Goal: Navigation & Orientation: Find specific page/section

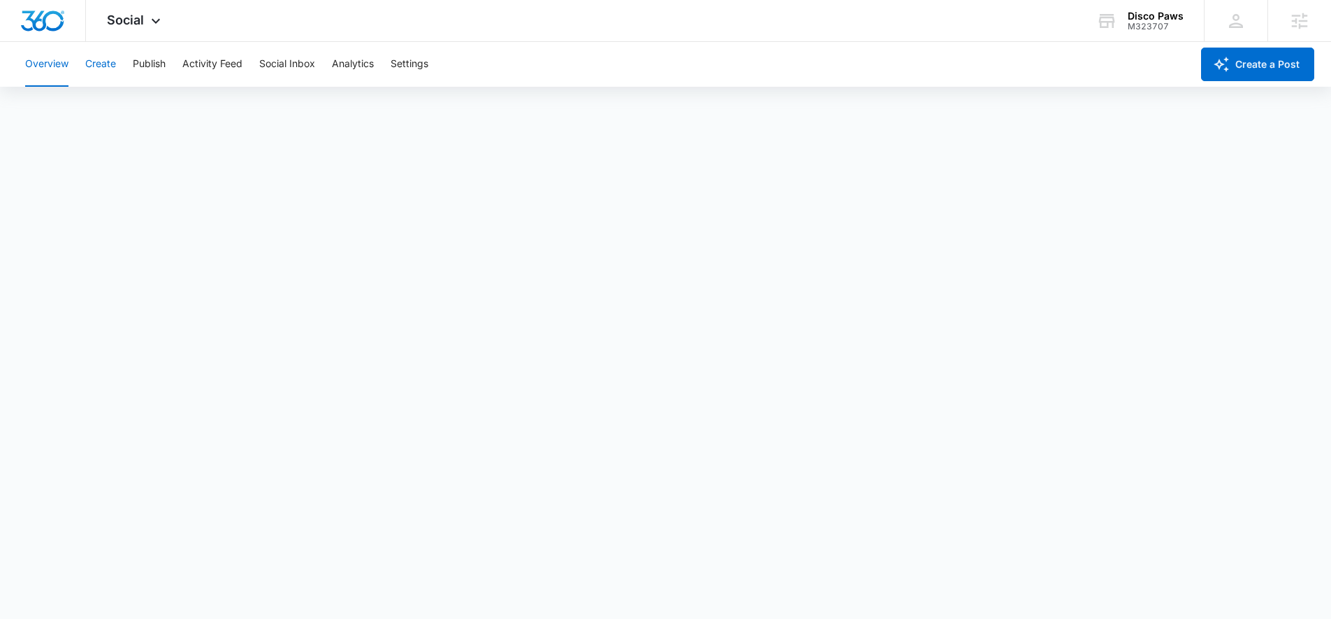
drag, startPoint x: 99, startPoint y: 68, endPoint x: 97, endPoint y: 53, distance: 15.4
click at [99, 68] on button "Create" at bounding box center [100, 64] width 31 height 45
click at [143, 109] on button "Approvals" at bounding box center [136, 106] width 47 height 39
click at [196, 102] on button "Recommendations" at bounding box center [219, 106] width 85 height 39
click at [189, 65] on button "Activity Feed" at bounding box center [212, 64] width 60 height 45
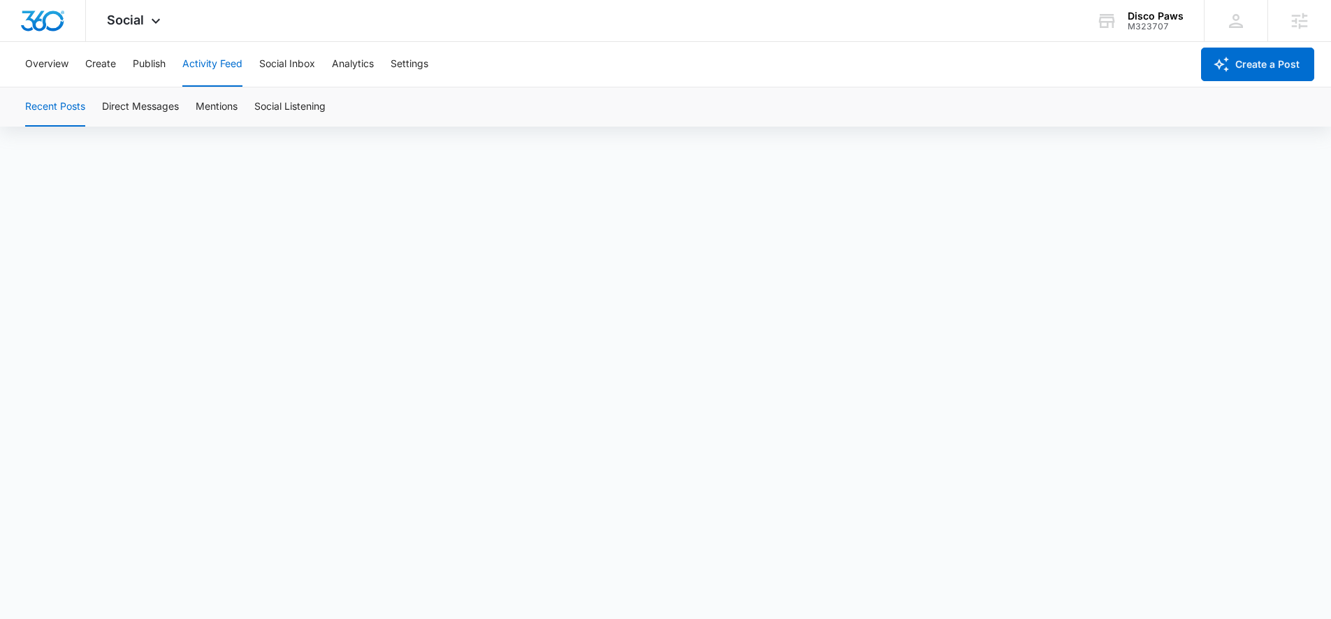
click at [174, 58] on div "Overview Create Publish Activity Feed Social Inbox Analytics Settings" at bounding box center [604, 64] width 1175 height 45
click at [168, 57] on div "Overview Create Publish Activity Feed Social Inbox Analytics Settings" at bounding box center [604, 64] width 1175 height 45
click at [166, 57] on div "Overview Create Publish Activity Feed Social Inbox Analytics Settings" at bounding box center [604, 64] width 1175 height 45
click at [166, 57] on button "Publish" at bounding box center [149, 64] width 33 height 45
click at [122, 96] on button "Schedules" at bounding box center [107, 106] width 48 height 39
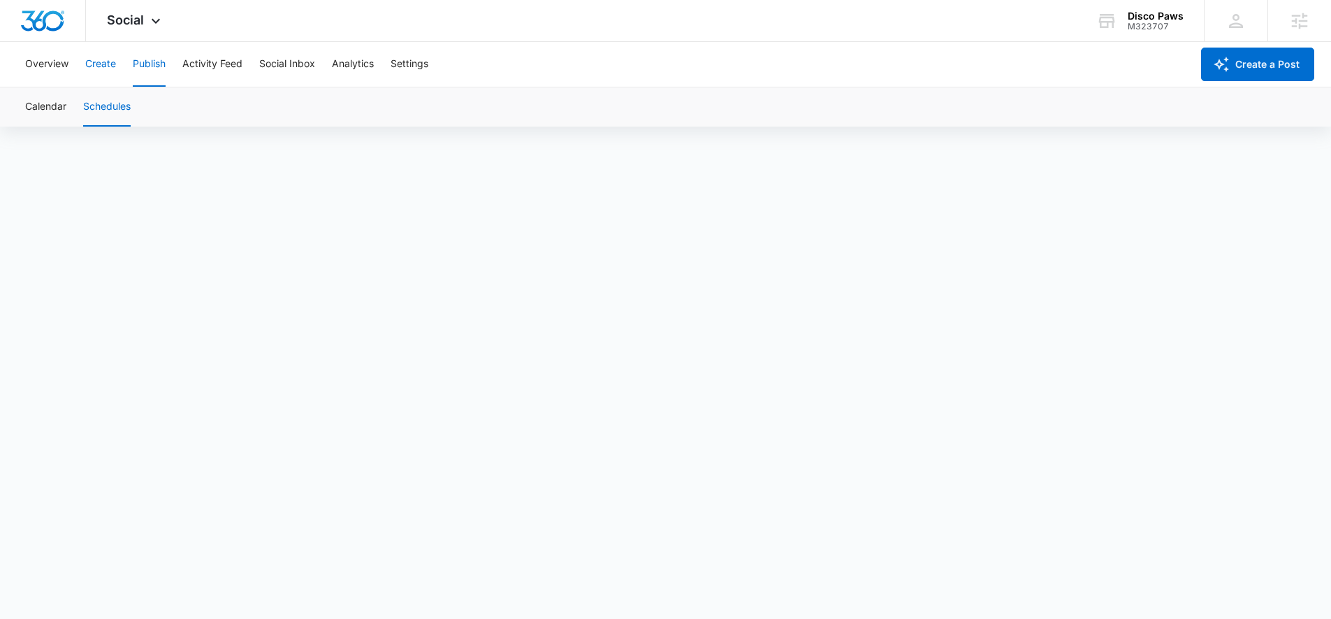
click at [109, 60] on button "Create" at bounding box center [100, 64] width 31 height 45
click at [156, 123] on button "Approvals" at bounding box center [136, 106] width 47 height 39
click at [1154, 35] on div "Disco Paws M323707 Your Accounts View All" at bounding box center [1140, 20] width 129 height 41
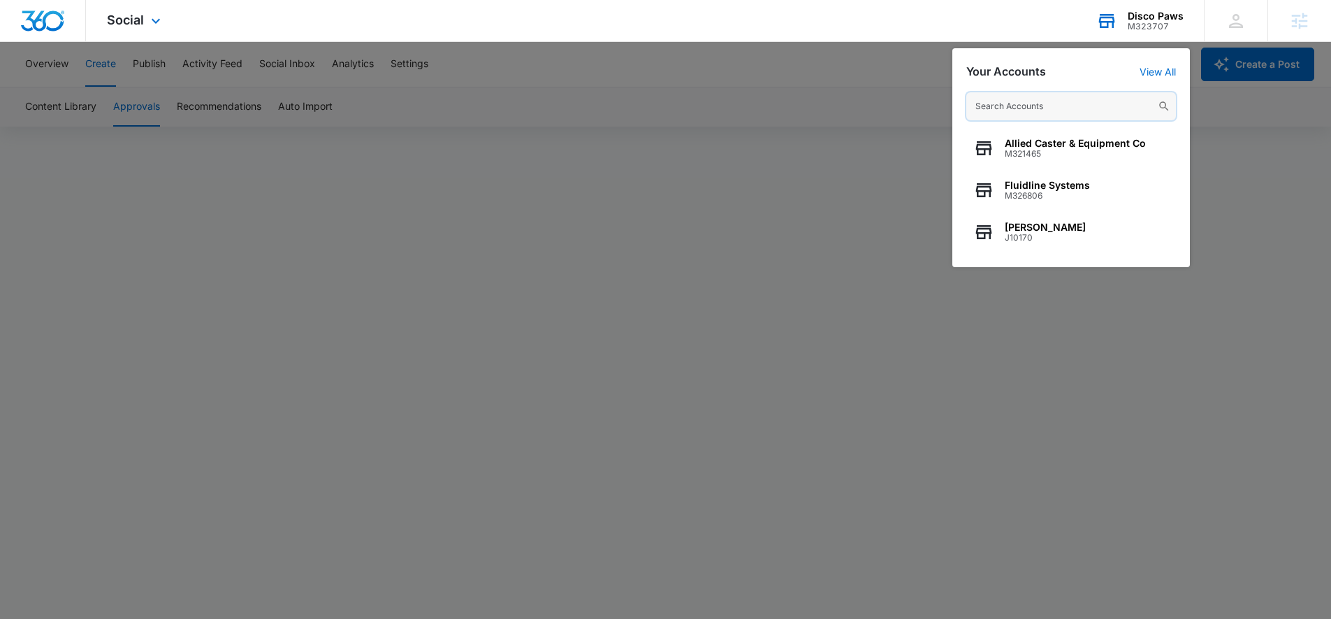
click at [1032, 110] on input "text" at bounding box center [1072, 106] width 210 height 28
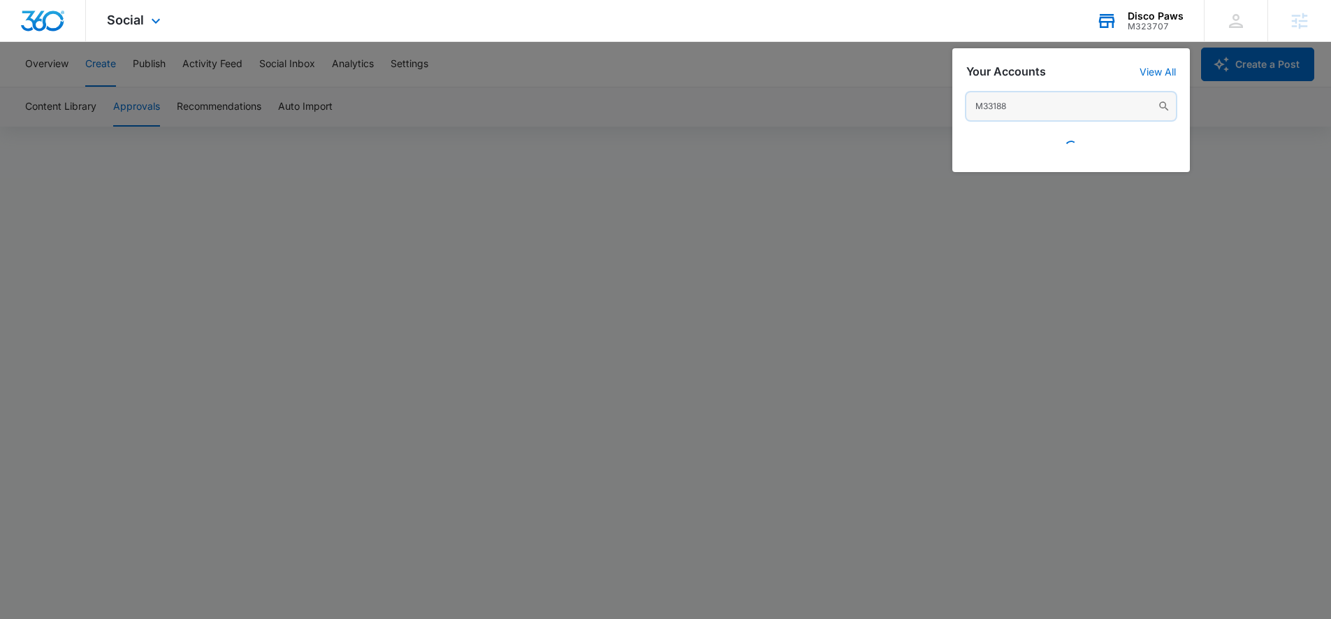
type input "M331886"
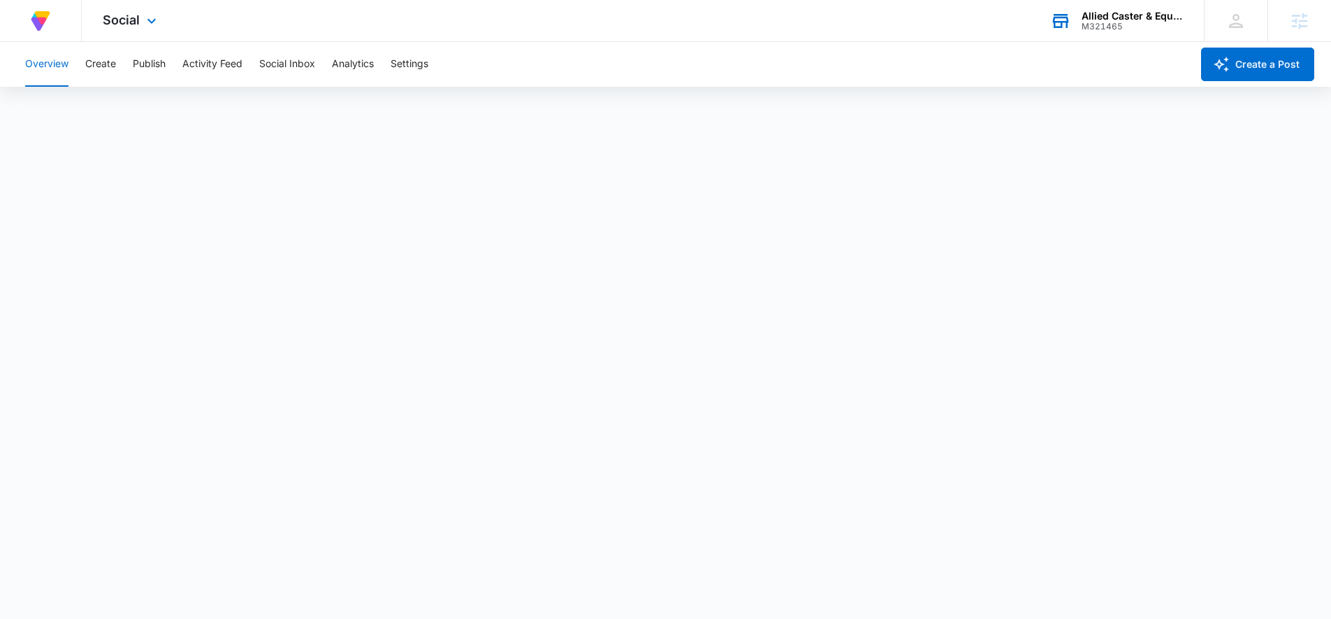
click at [1132, 5] on div "Allied Caster & Equipment Co M321465 Your Accounts View All" at bounding box center [1116, 20] width 175 height 41
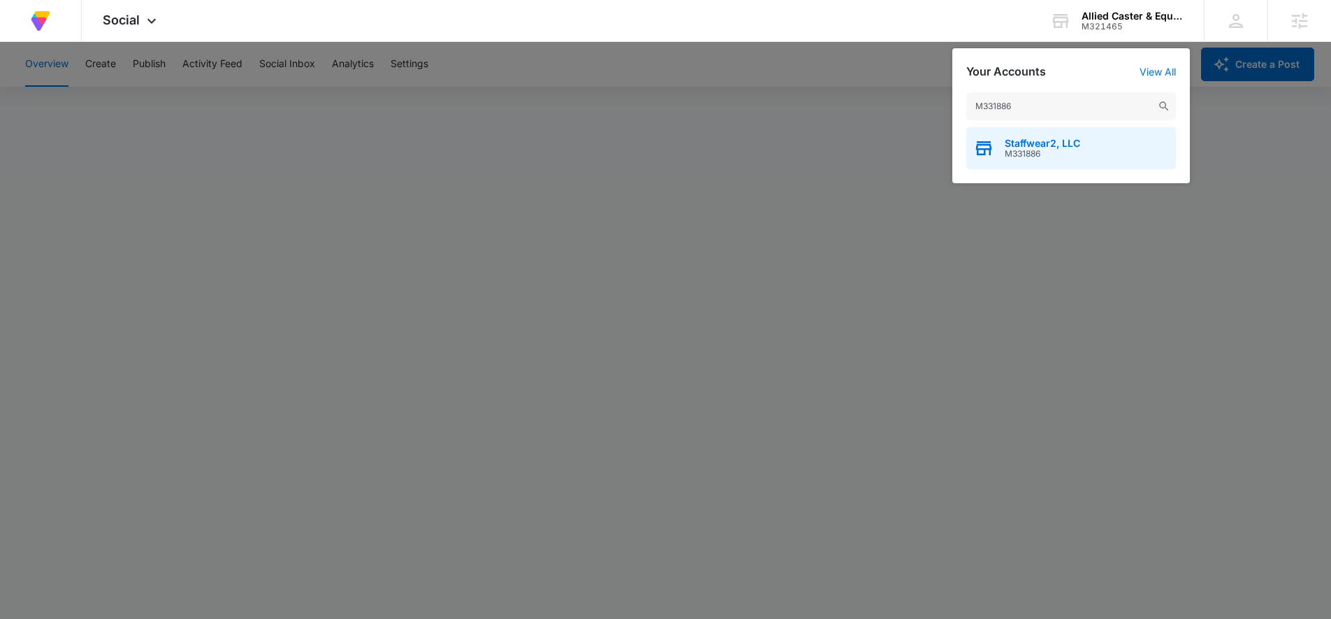
type input "M331886"
click at [1049, 141] on span "Staffwear2, LLC" at bounding box center [1042, 143] width 75 height 11
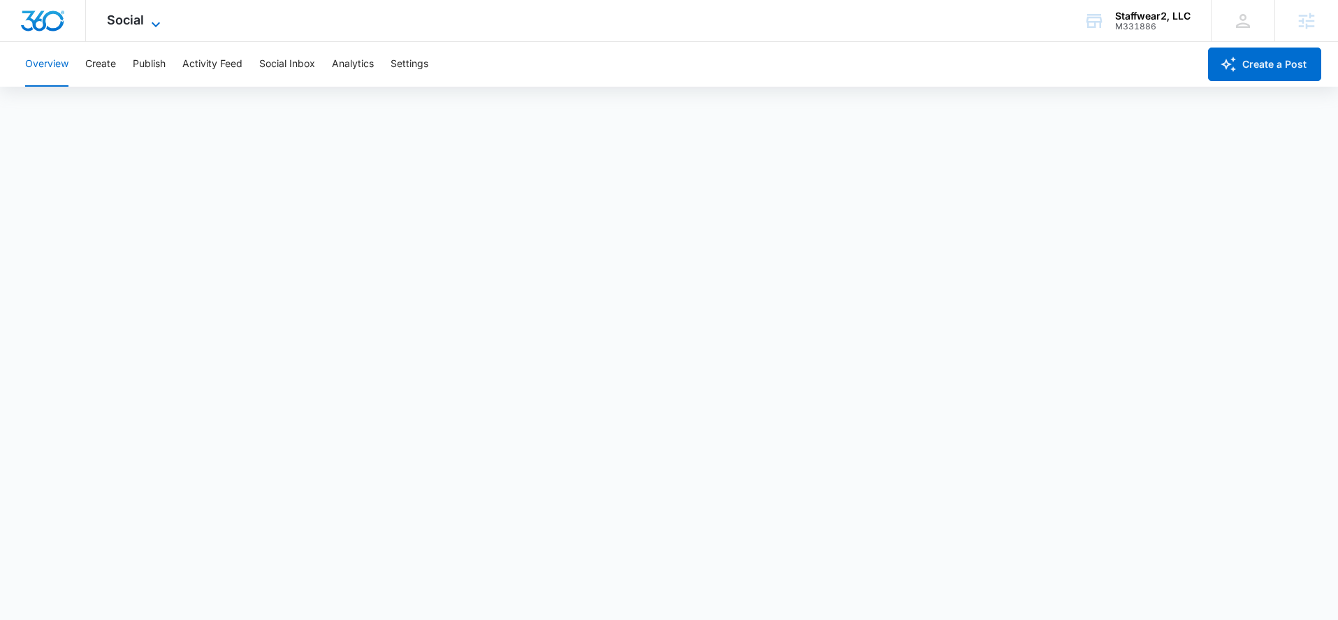
click at [150, 24] on icon at bounding box center [155, 24] width 17 height 17
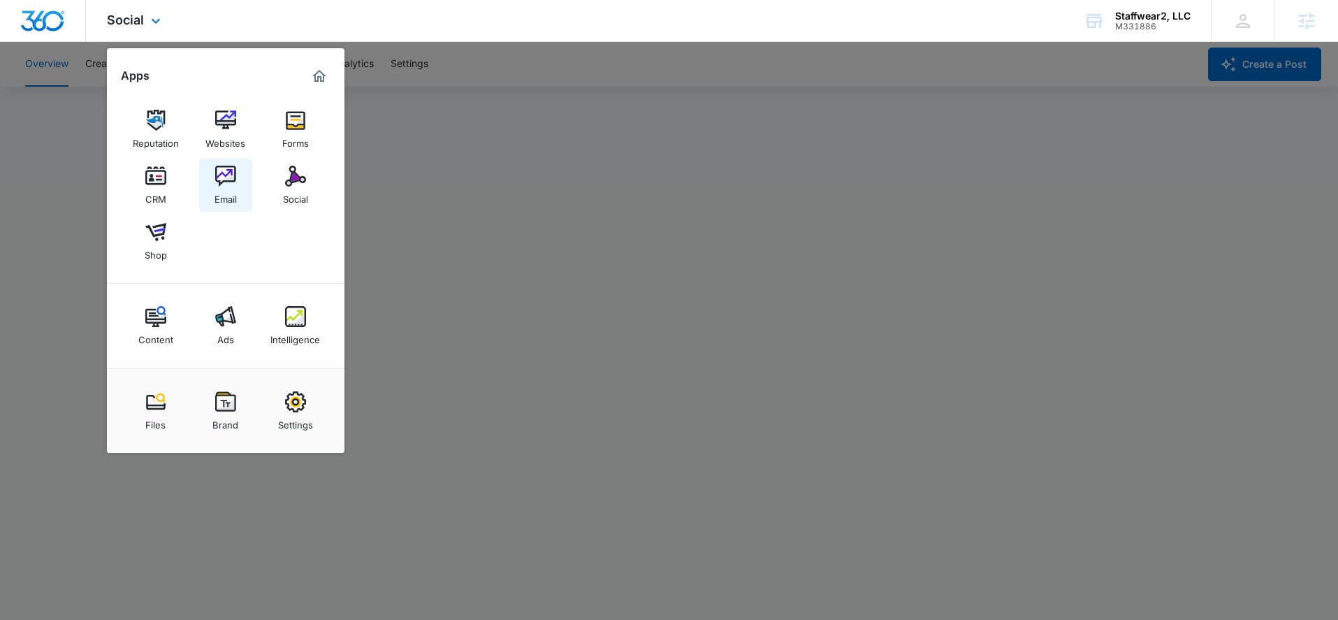
click at [233, 180] on img at bounding box center [225, 176] width 21 height 21
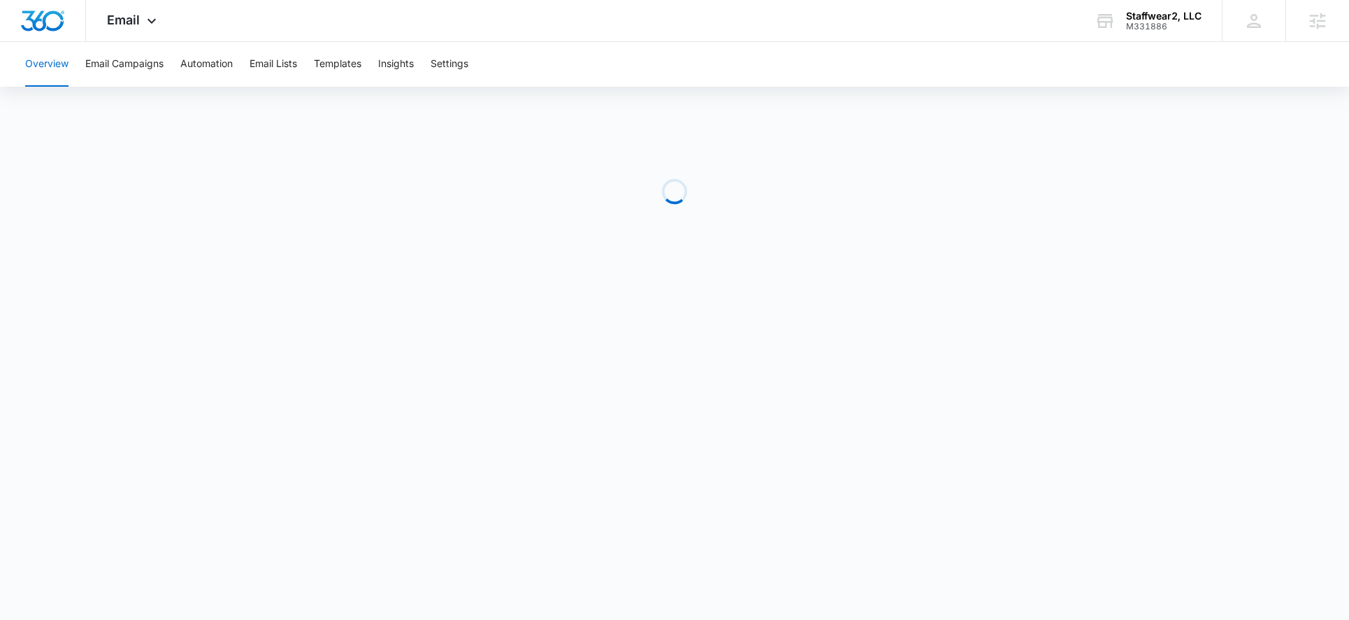
click at [312, 64] on div "Overview Email Campaigns Automation Email Lists Templates Insights Settings" at bounding box center [674, 64] width 1315 height 45
click at [331, 59] on button "Templates" at bounding box center [338, 64] width 48 height 45
